Goal: Task Accomplishment & Management: Manage account settings

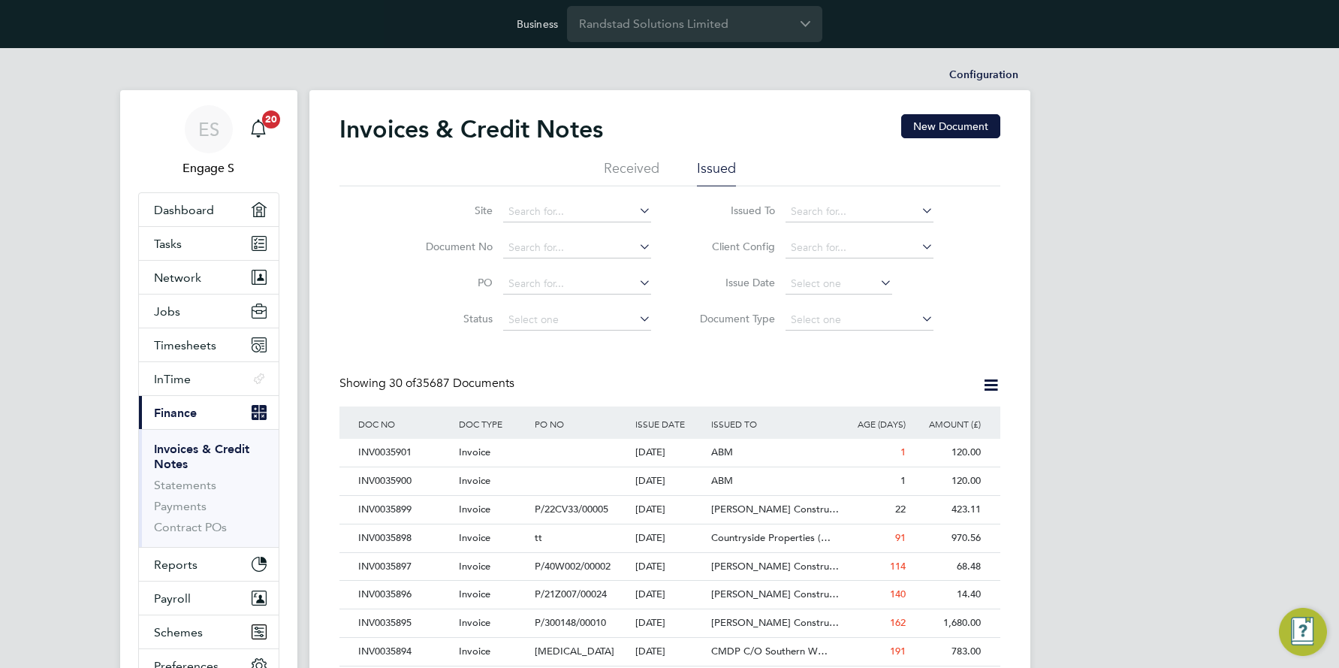
click at [993, 383] on icon at bounding box center [990, 384] width 19 height 19
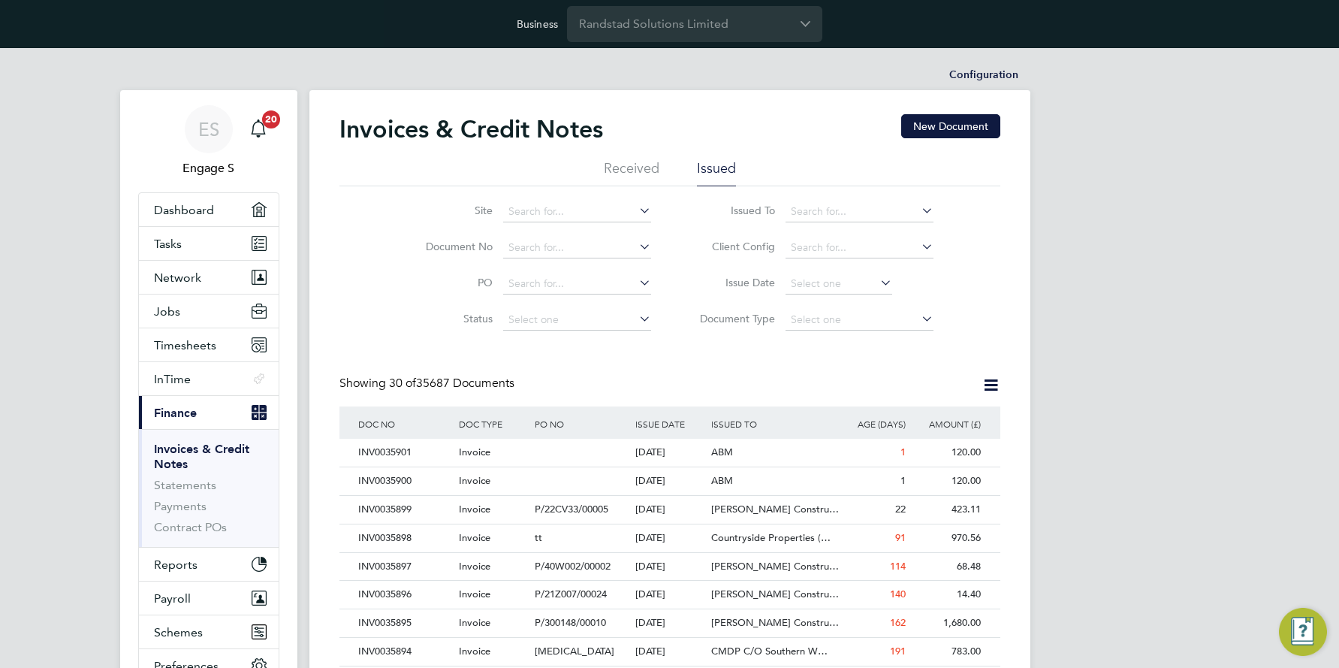
click at [988, 383] on icon at bounding box center [990, 384] width 19 height 19
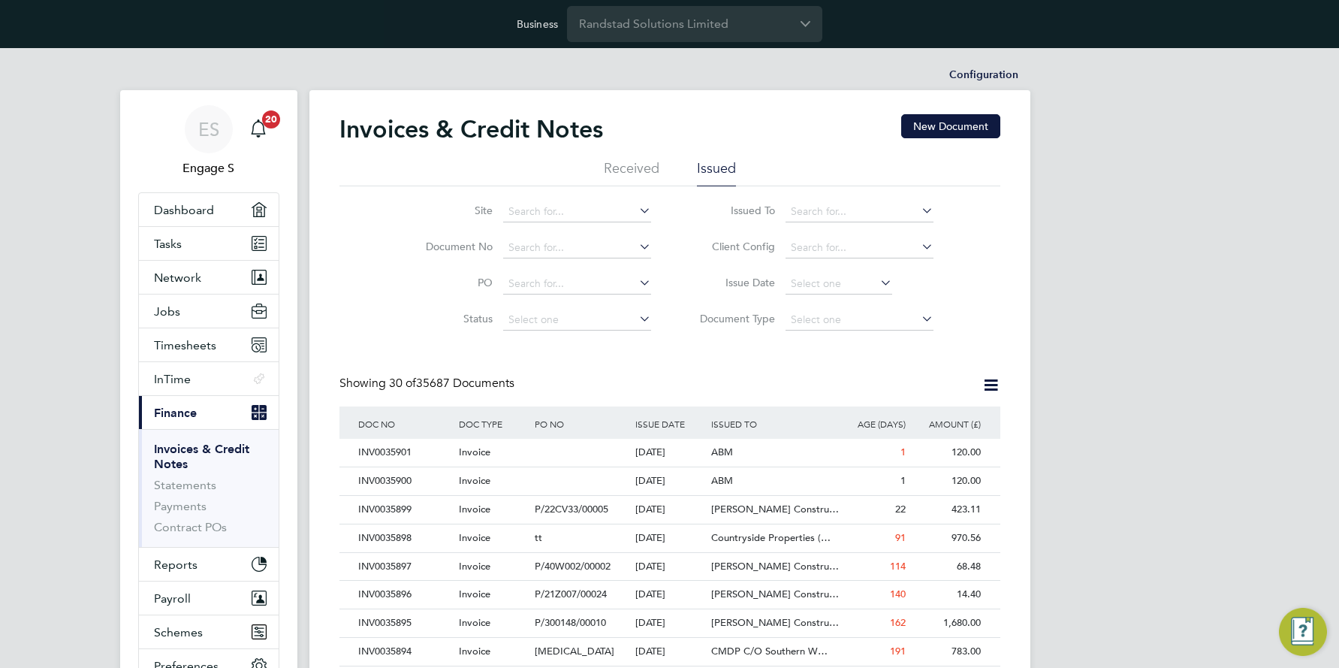
click at [877, 283] on icon at bounding box center [877, 282] width 0 height 21
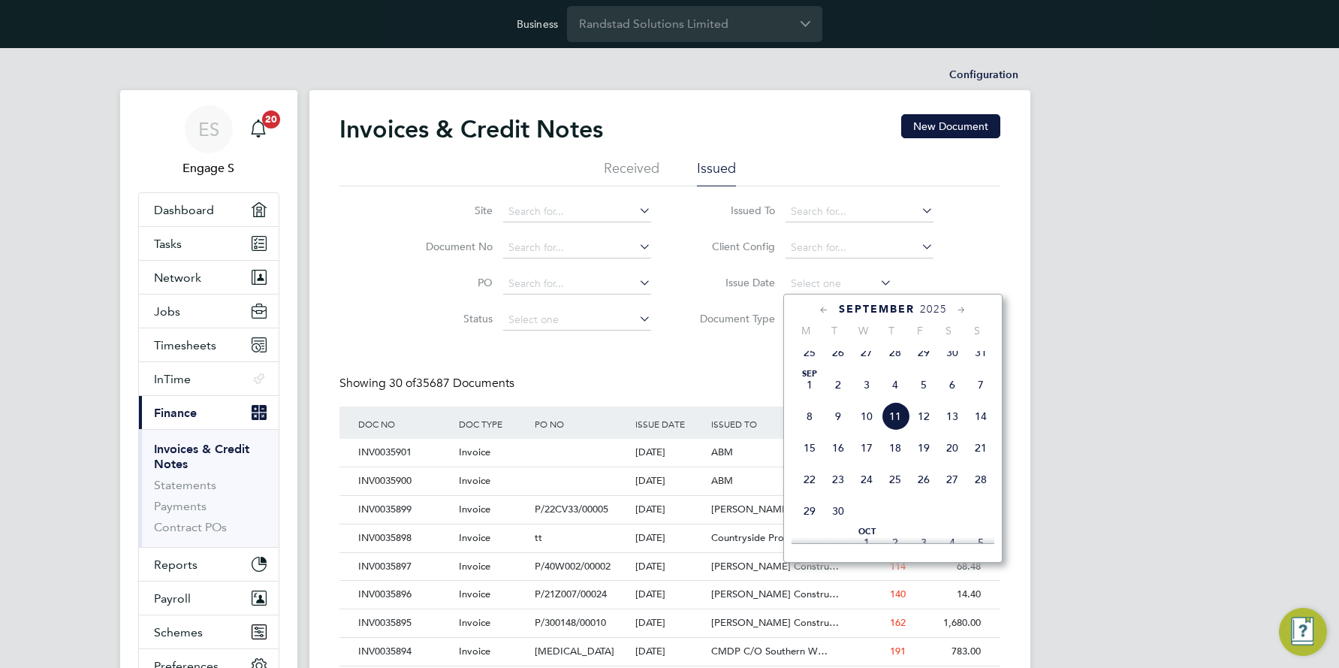
click at [868, 423] on span "10" at bounding box center [866, 416] width 29 height 29
type input "10 Sep 2025"
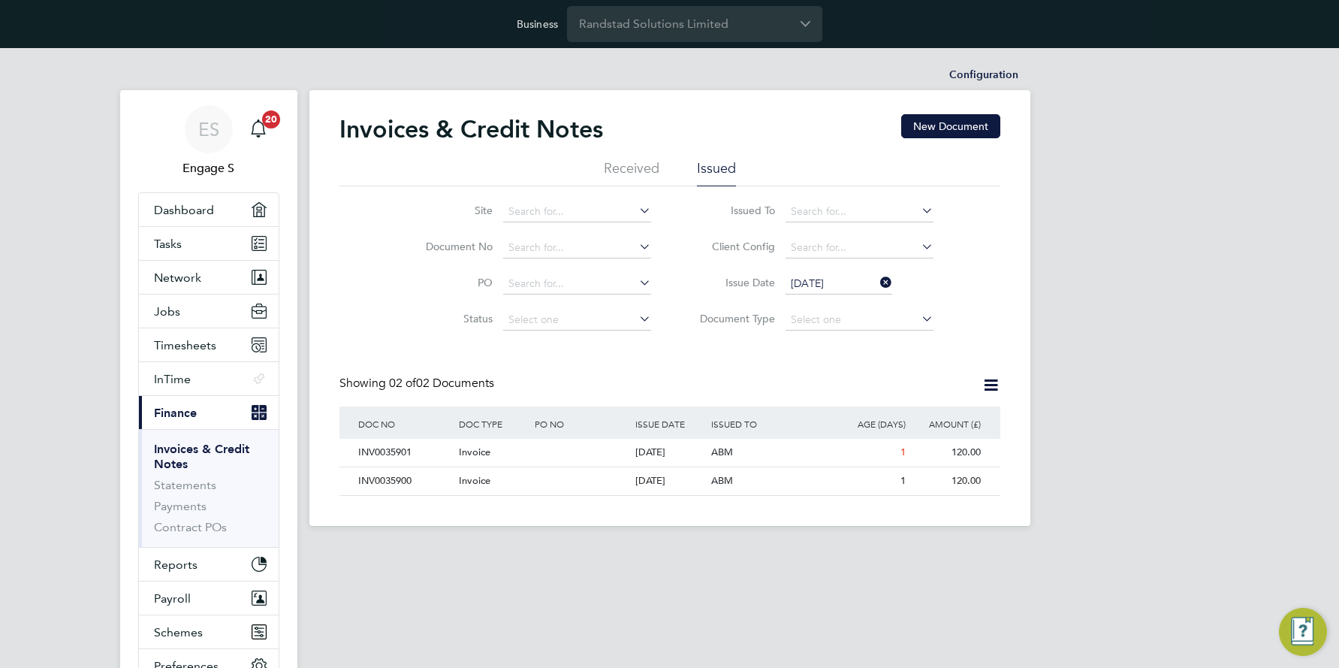
click at [991, 384] on icon at bounding box center [990, 384] width 19 height 19
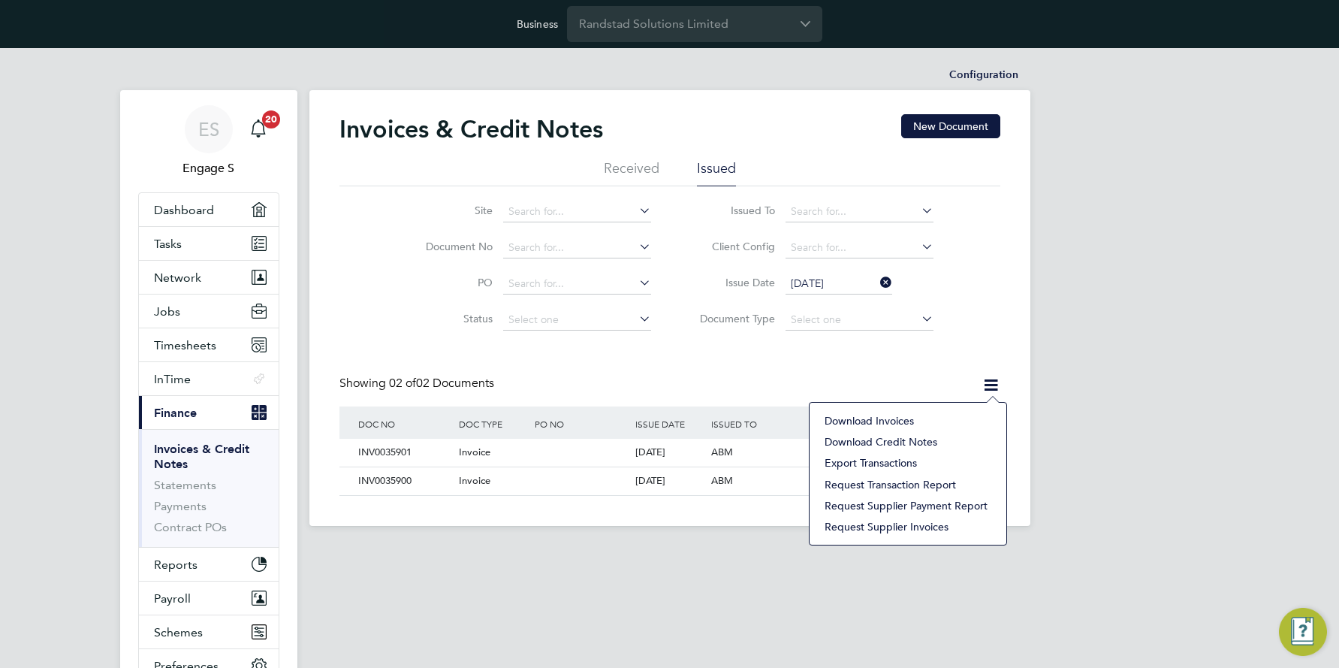
click at [892, 417] on li "Download invoices" at bounding box center [908, 420] width 182 height 21
